Goal: Check status: Check status

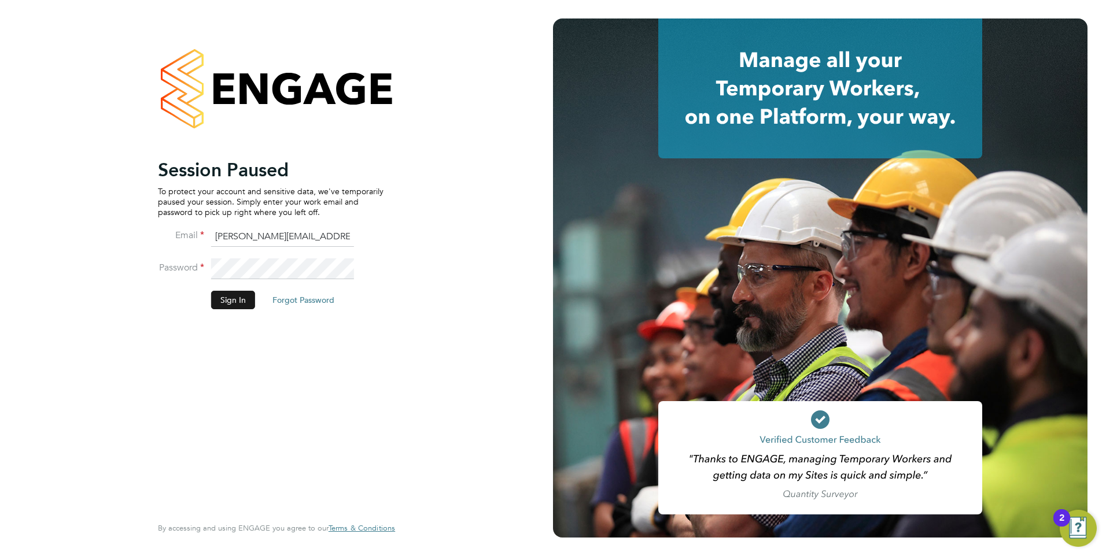
click at [216, 293] on button "Sign In" at bounding box center [233, 300] width 44 height 19
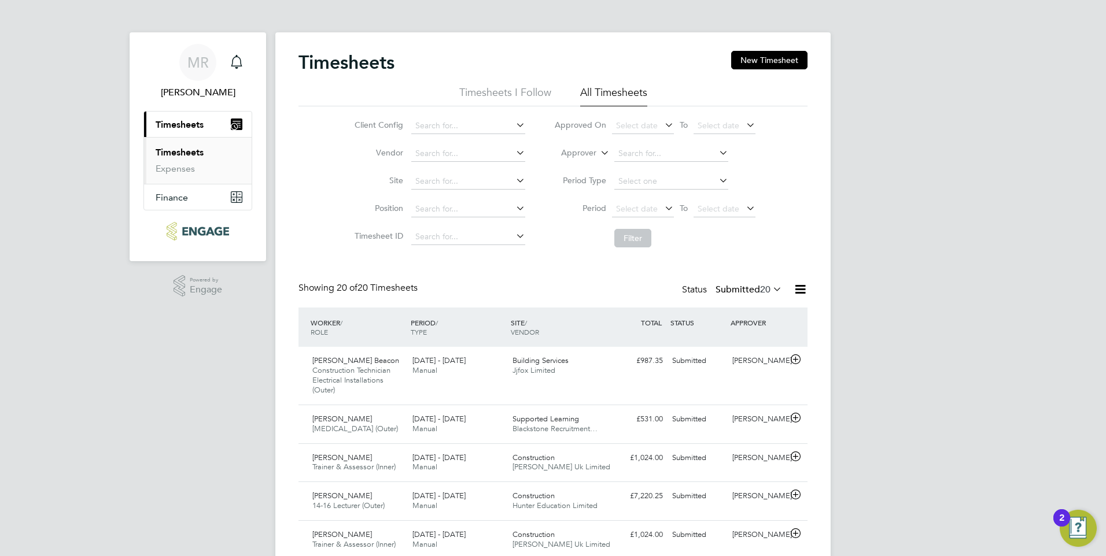
click at [662, 209] on icon at bounding box center [662, 208] width 0 height 16
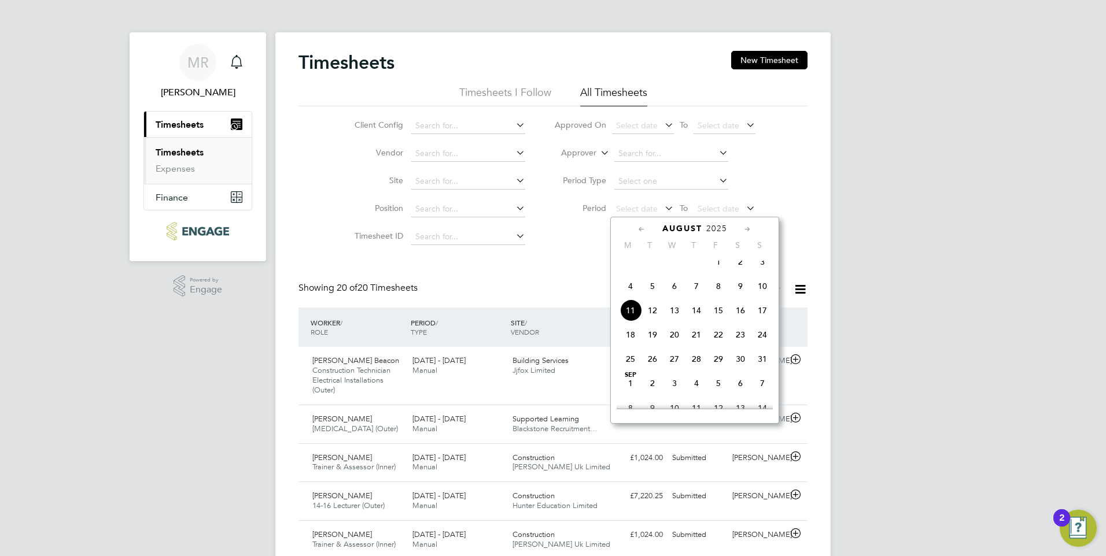
click at [639, 230] on icon at bounding box center [641, 229] width 11 height 13
click at [641, 232] on icon at bounding box center [641, 229] width 11 height 13
click at [629, 397] on span "30" at bounding box center [630, 390] width 22 height 22
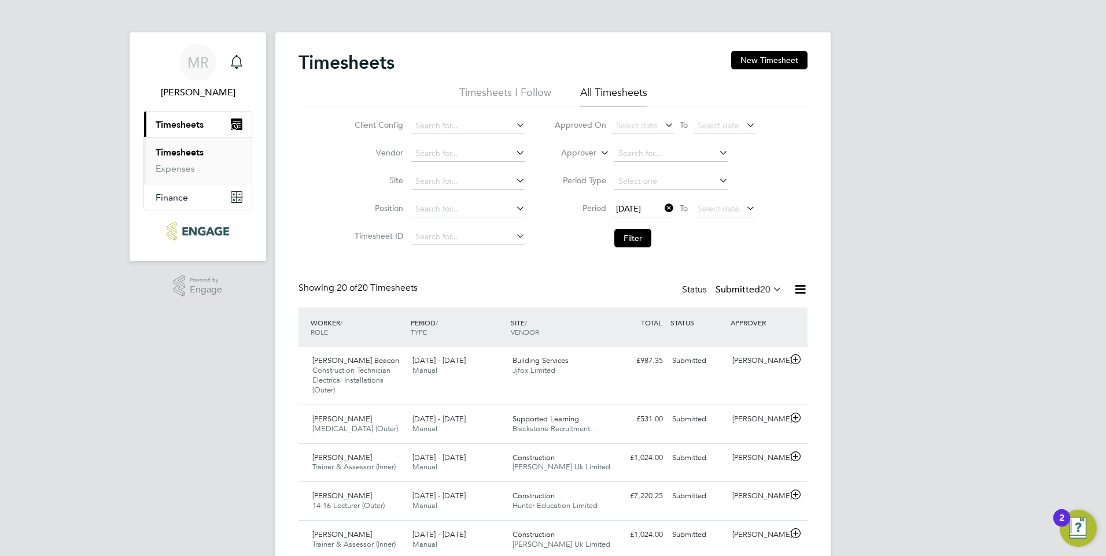
click at [744, 211] on icon at bounding box center [744, 208] width 0 height 16
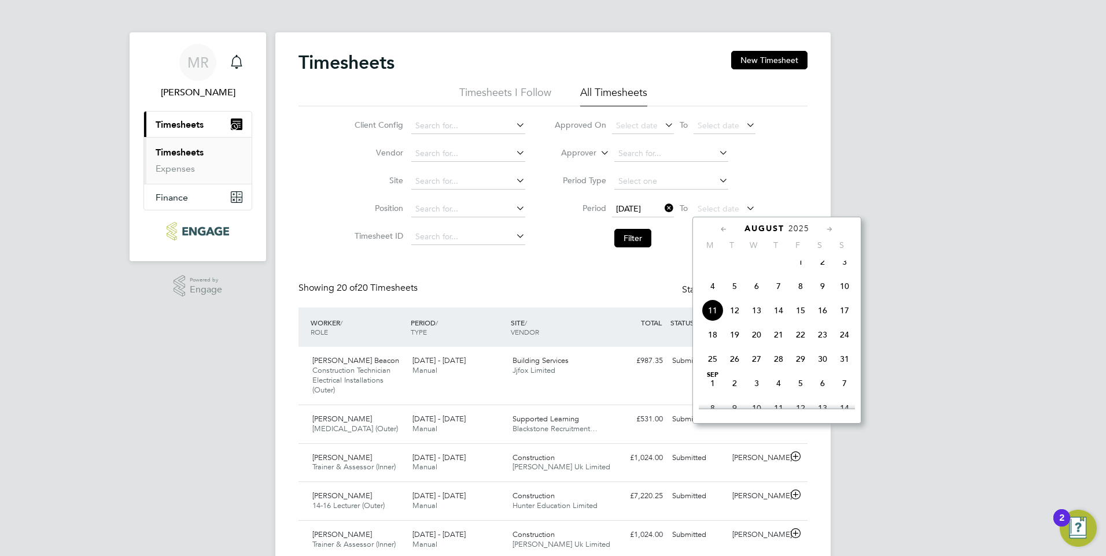
click at [723, 231] on icon at bounding box center [723, 229] width 11 height 13
click at [840, 398] on span "3" at bounding box center [844, 387] width 22 height 22
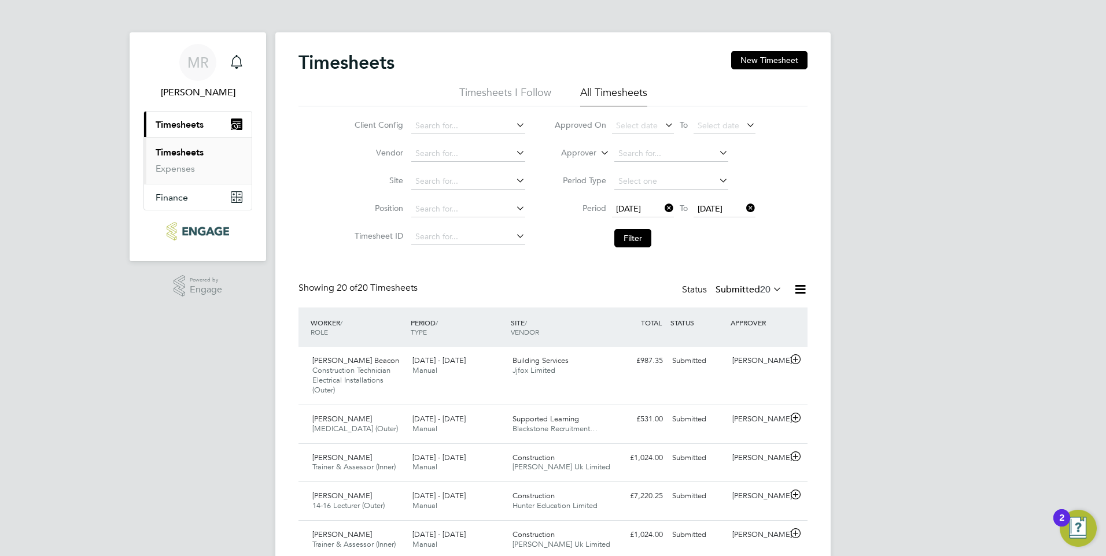
click at [744, 211] on icon at bounding box center [744, 208] width 0 height 16
click at [742, 207] on span "Select date" at bounding box center [724, 210] width 62 height 16
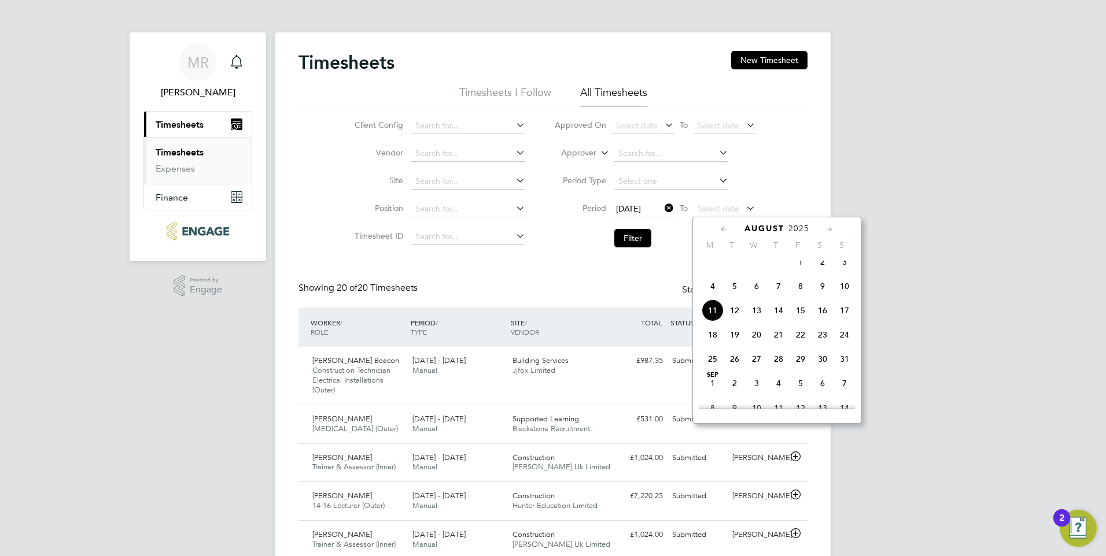
click at [844, 270] on span "3" at bounding box center [844, 262] width 22 height 22
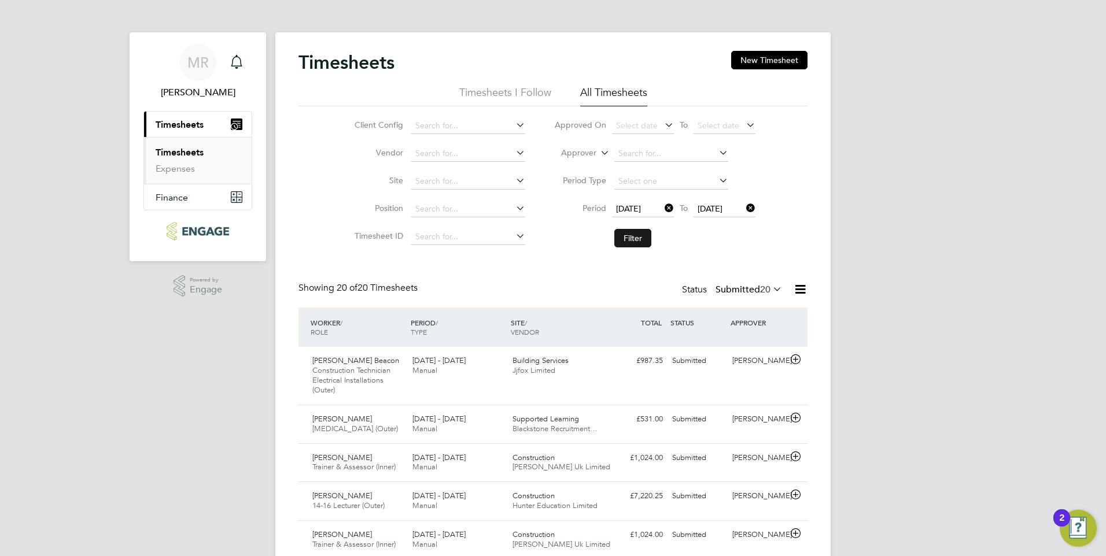
click at [638, 237] on button "Filter" at bounding box center [632, 238] width 37 height 19
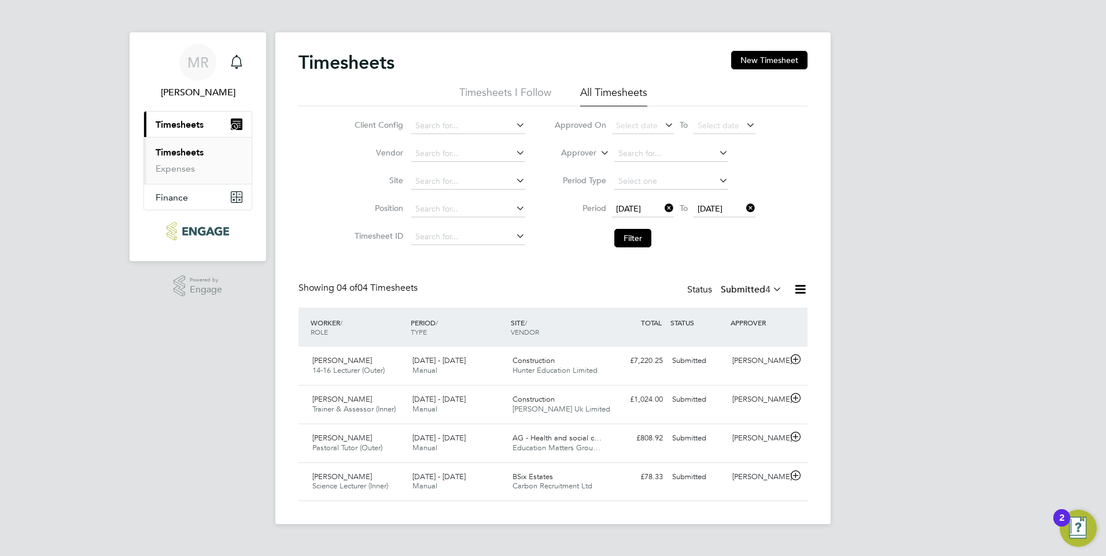
click at [765, 289] on span "4" at bounding box center [767, 290] width 5 height 12
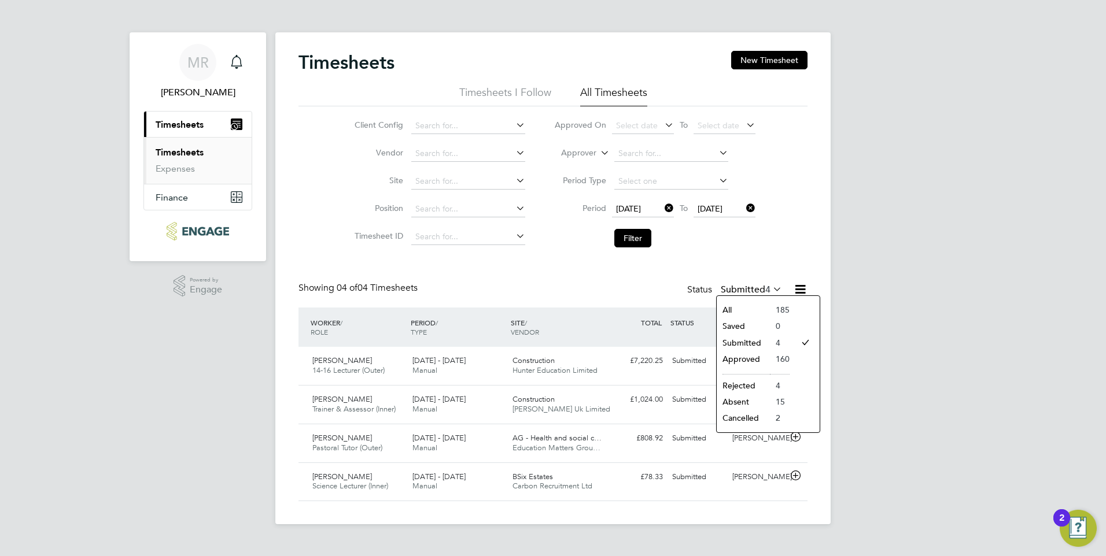
click at [751, 304] on li "All" at bounding box center [743, 310] width 53 height 16
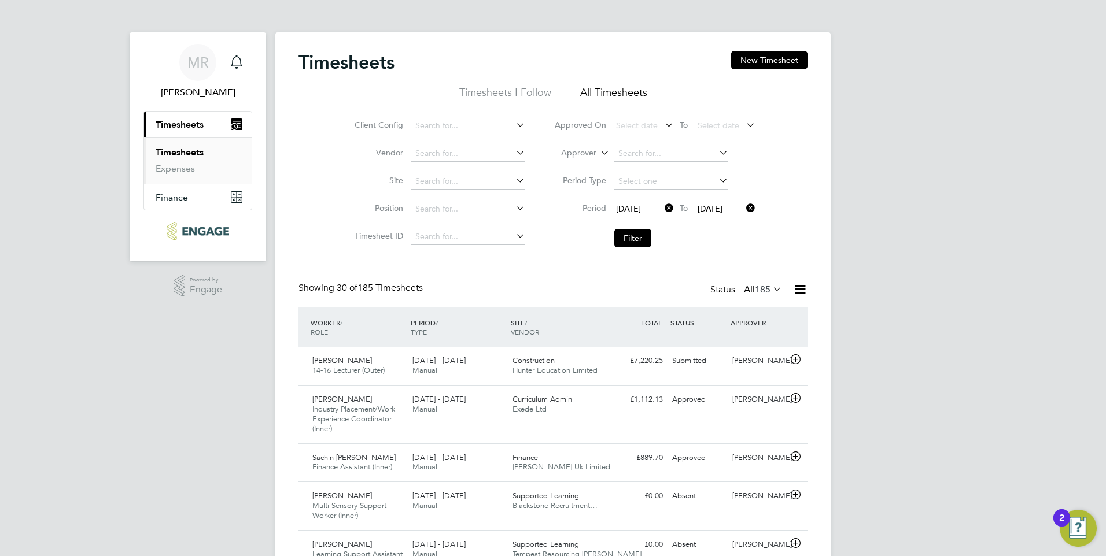
click at [798, 289] on icon at bounding box center [800, 289] width 14 height 14
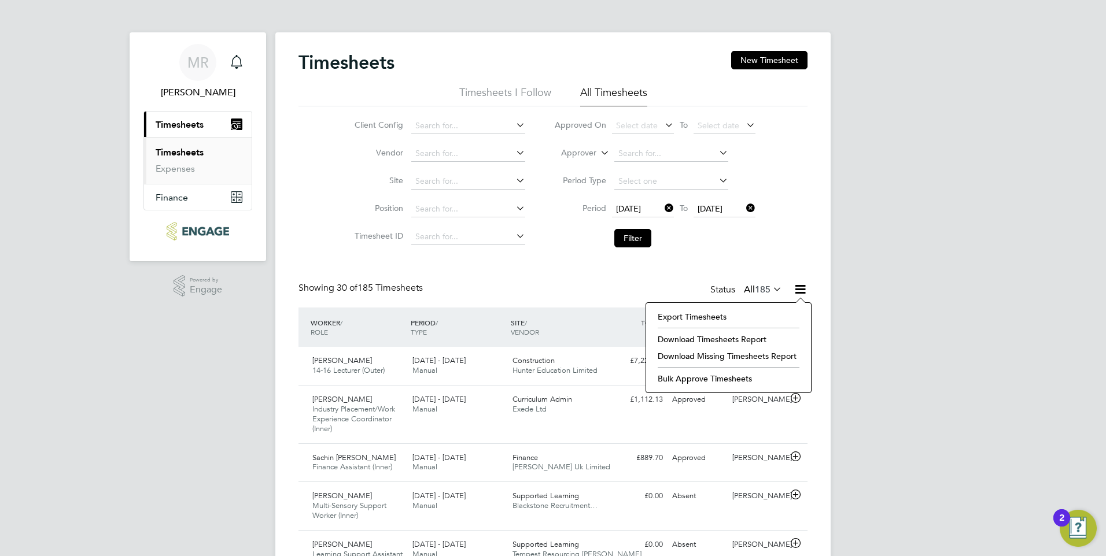
click at [770, 287] on icon at bounding box center [770, 289] width 0 height 16
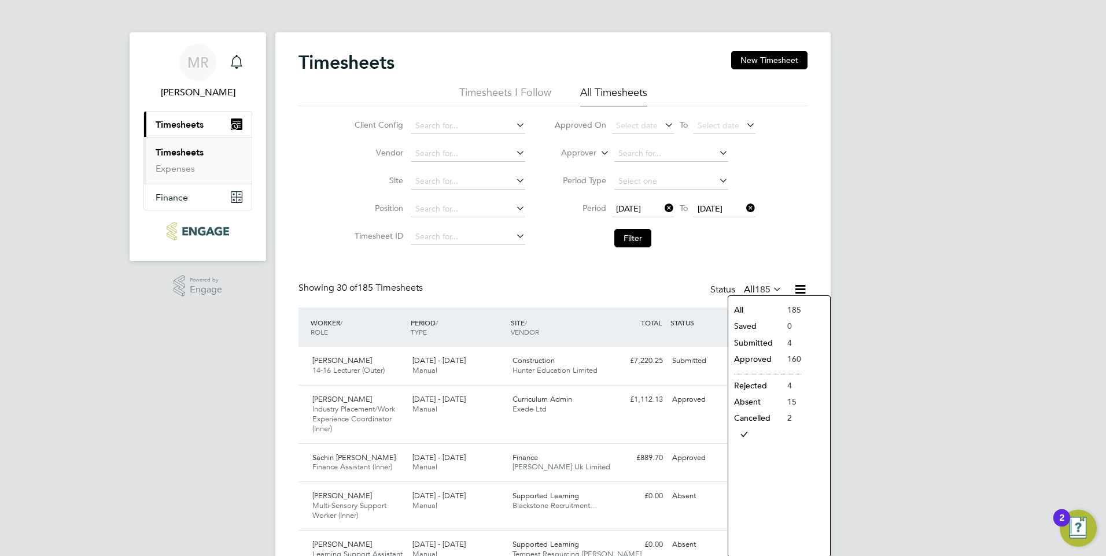
click at [767, 356] on li "Approved" at bounding box center [754, 359] width 53 height 16
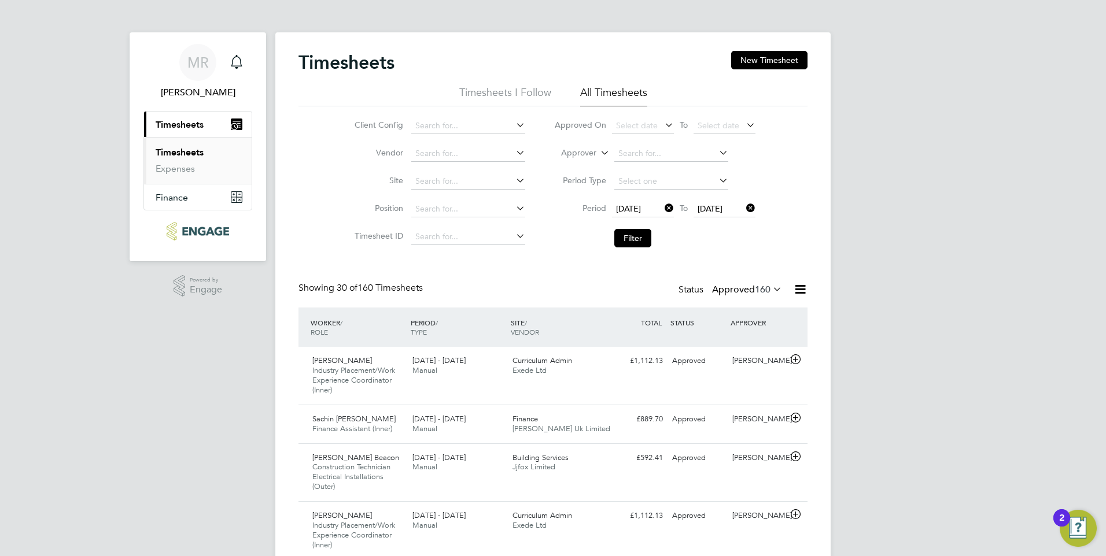
click at [802, 290] on icon at bounding box center [800, 289] width 14 height 14
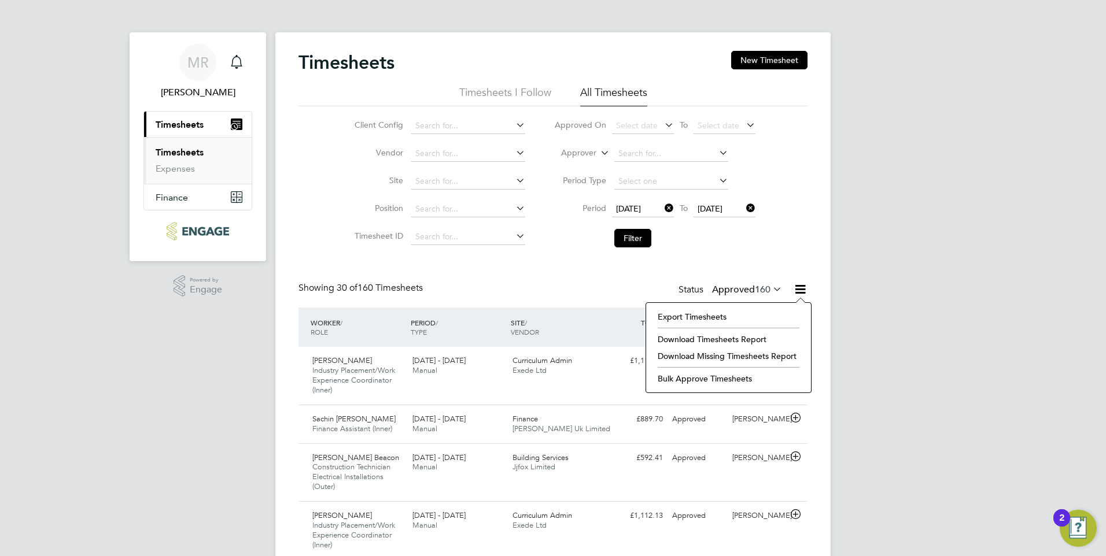
click at [751, 339] on li "Download Timesheets Report" at bounding box center [728, 339] width 153 height 16
